Goal: Task Accomplishment & Management: Complete application form

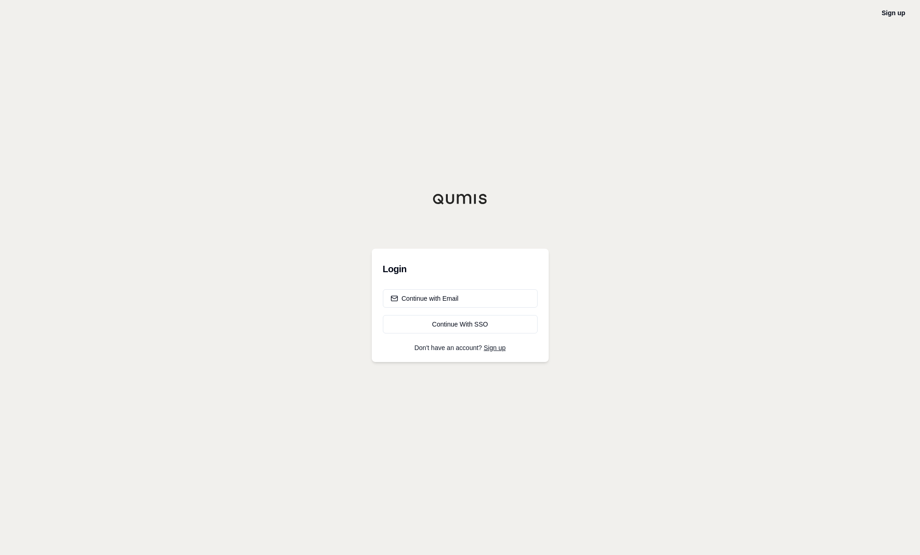
click at [734, 304] on div "Sign up Login Continue with Email Continue With SSO Don't have an account? Sign…" at bounding box center [460, 277] width 920 height 555
click at [715, 182] on div "Sign up Login Continue with Email Continue With SSO Don't have an account? Sign…" at bounding box center [460, 277] width 920 height 555
